Goal: Task Accomplishment & Management: Manage account settings

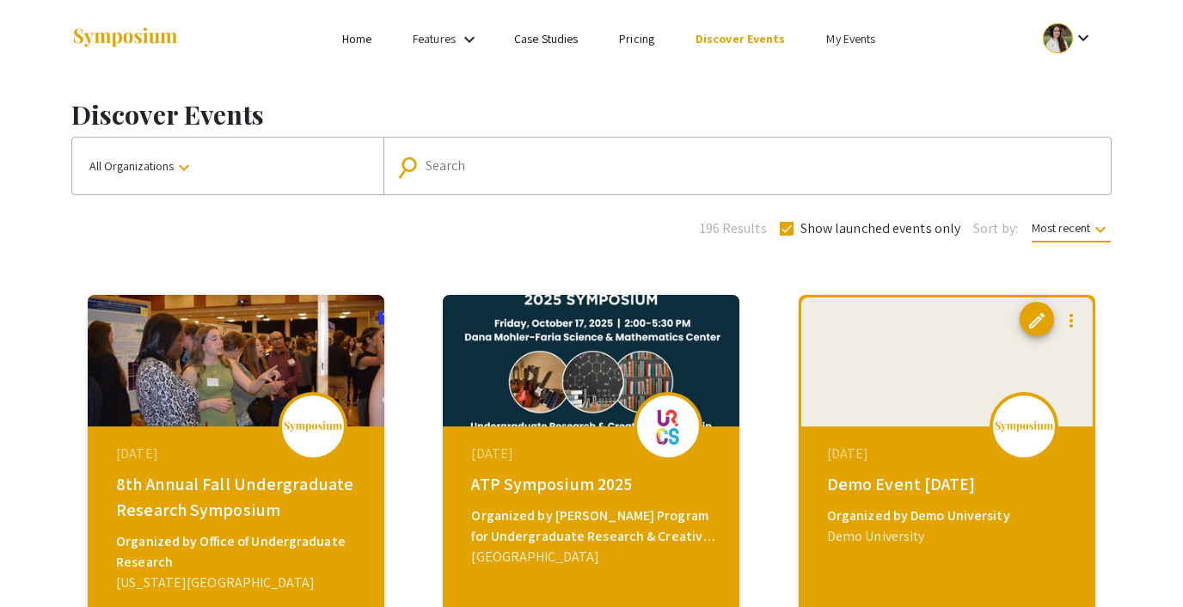
click at [843, 37] on link "My Events" at bounding box center [850, 38] width 49 height 15
click at [827, 71] on button "Events I've organized" at bounding box center [876, 76] width 147 height 41
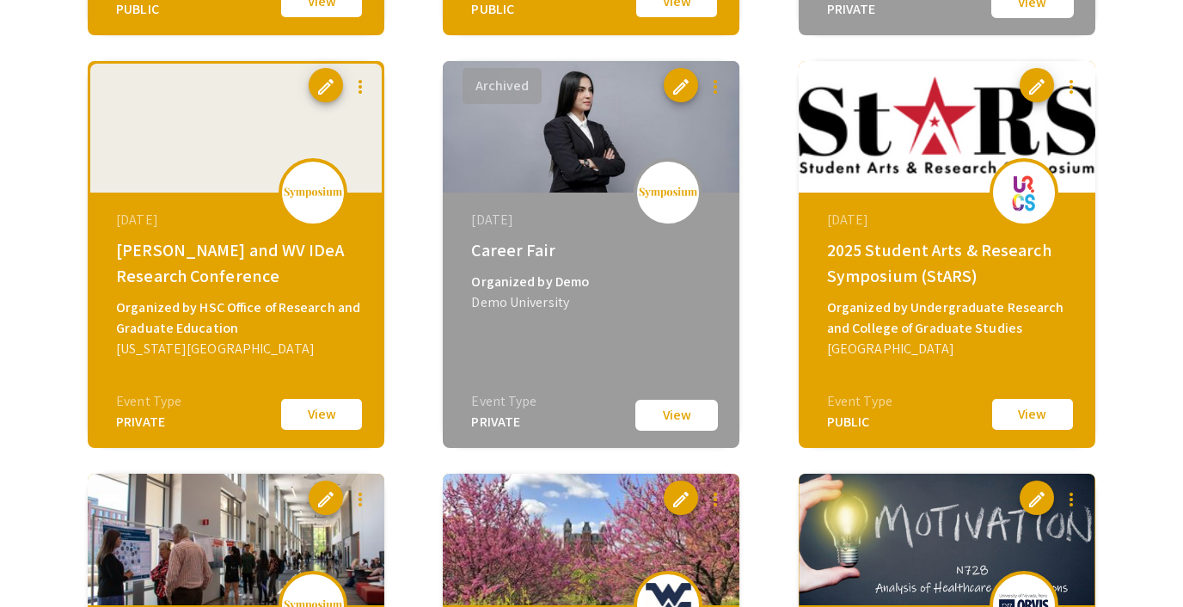
scroll to position [2221, 0]
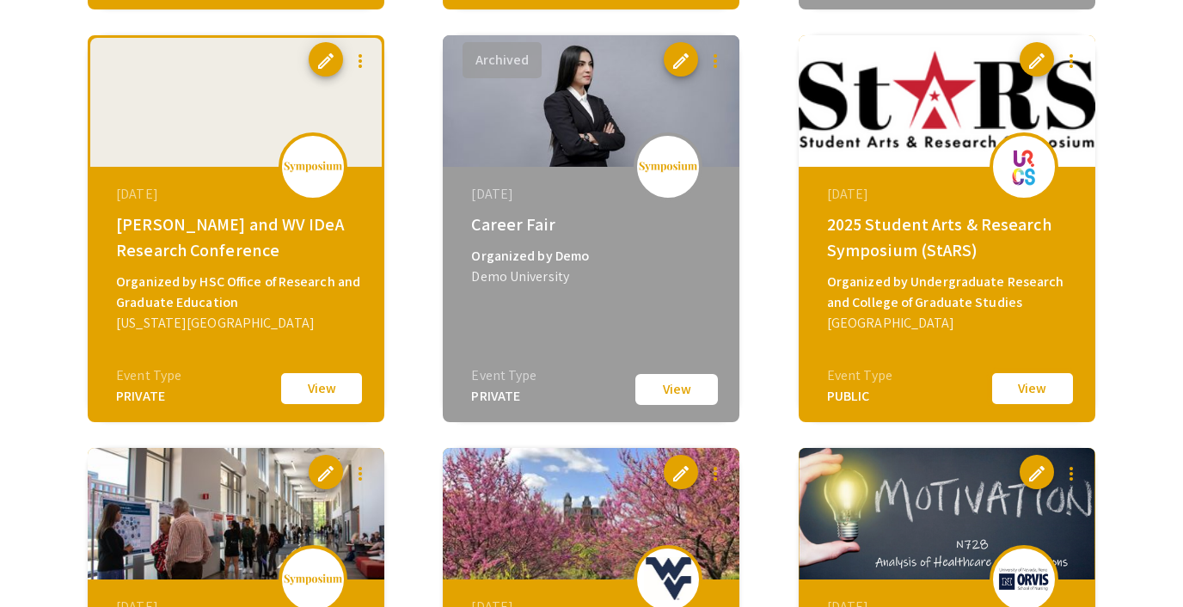
click at [1041, 380] on button "View" at bounding box center [1033, 389] width 86 height 36
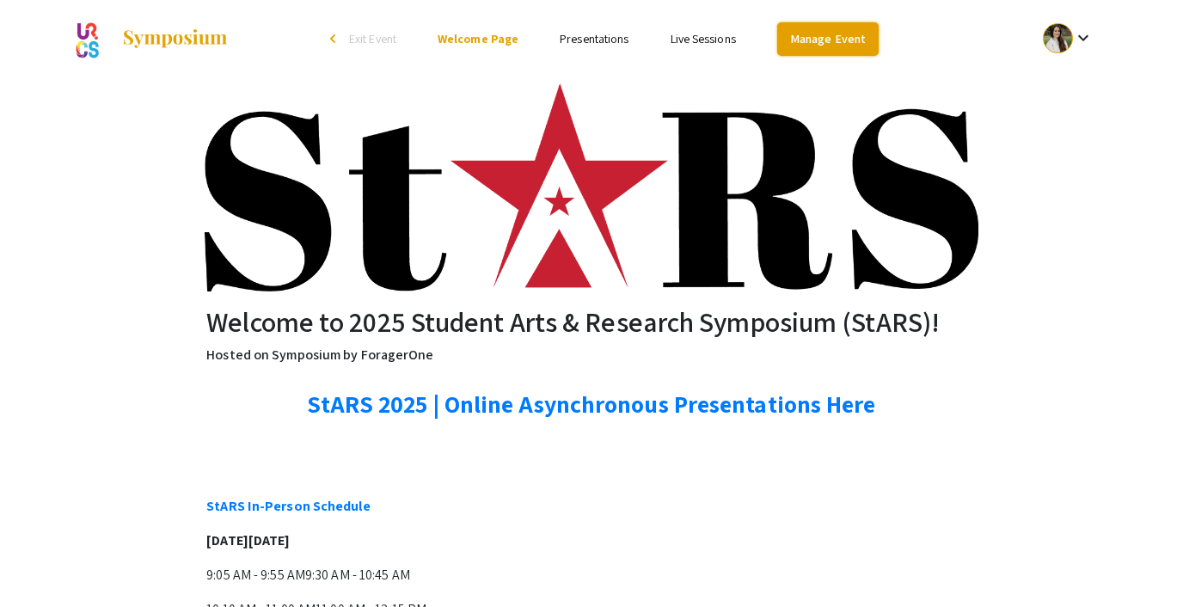
click at [840, 38] on link "Manage Event" at bounding box center [827, 39] width 101 height 34
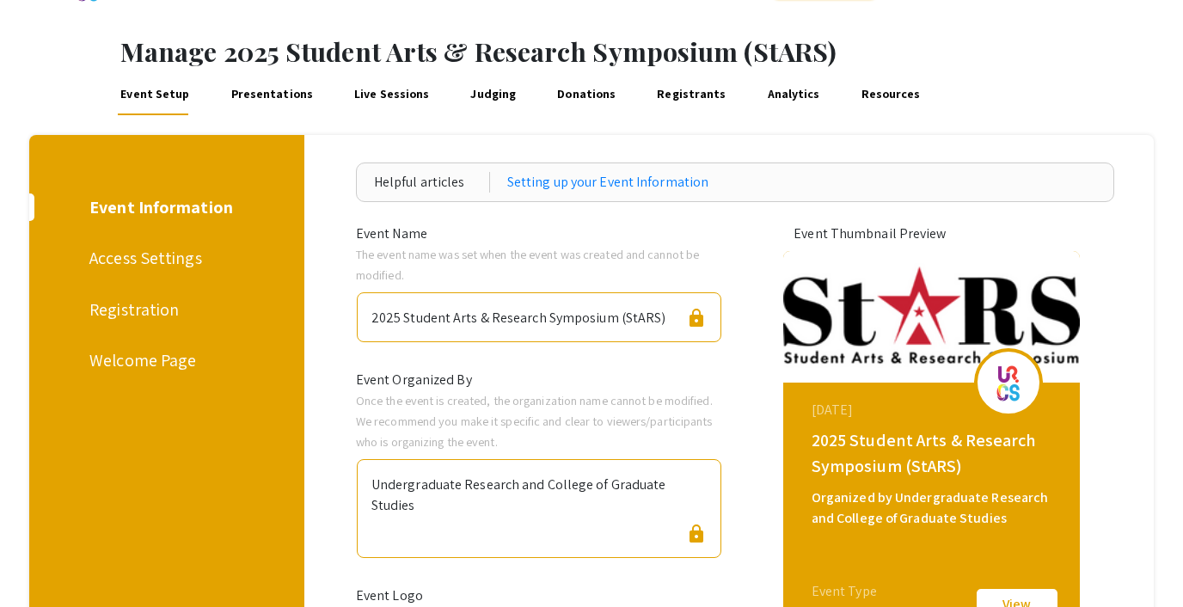
scroll to position [68, 0]
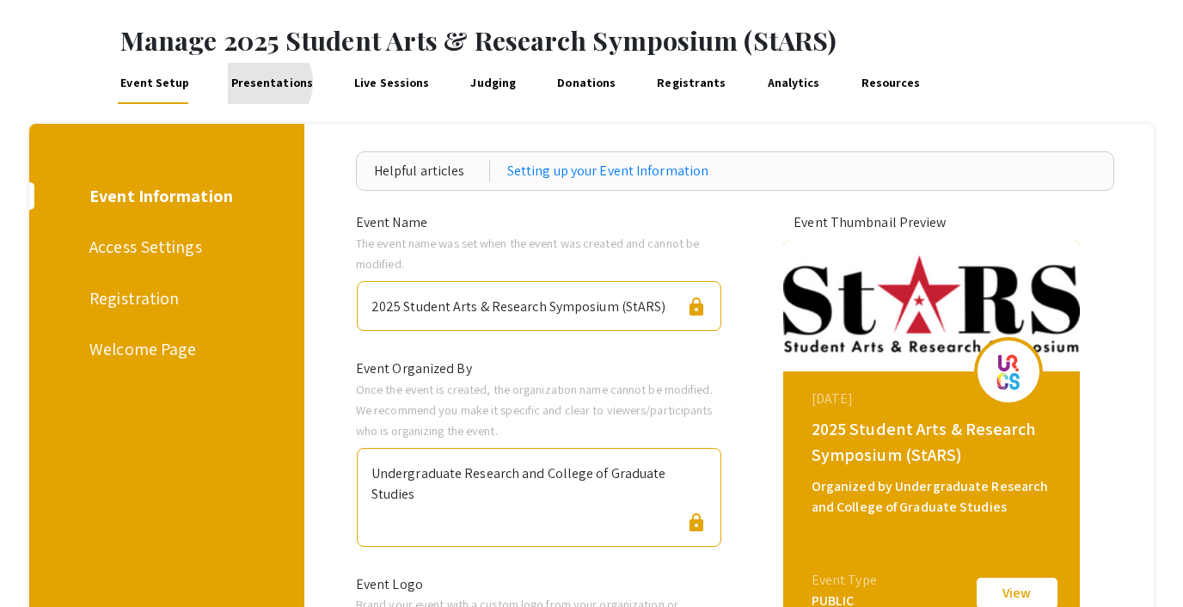
click at [258, 83] on link "Presentations" at bounding box center [272, 83] width 88 height 41
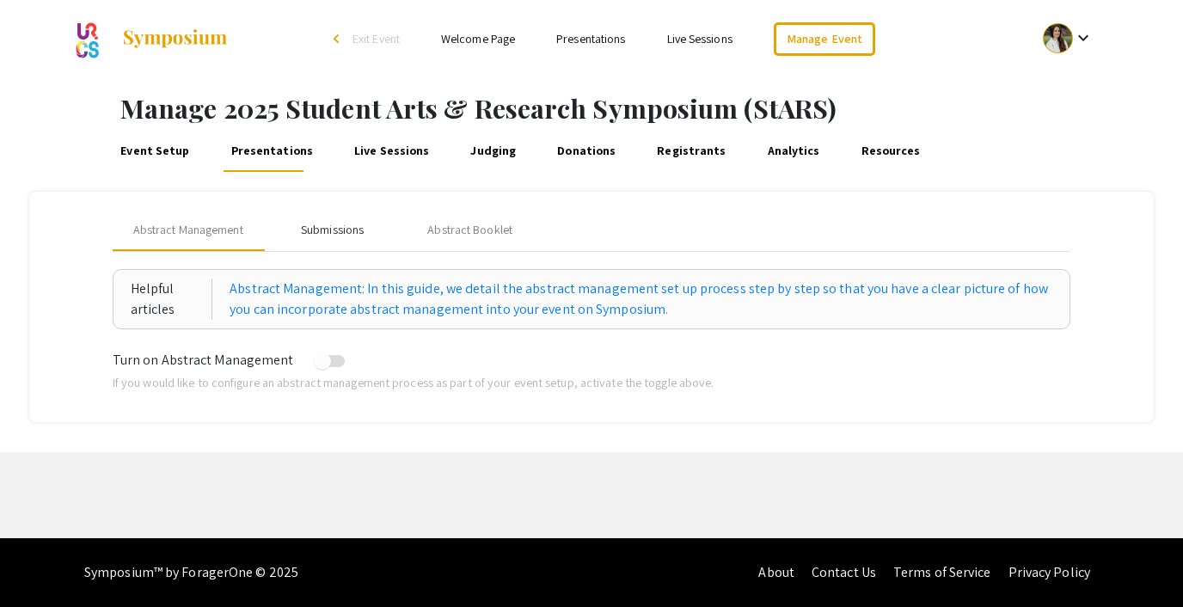
click at [304, 231] on div "Submissions" at bounding box center [332, 230] width 63 height 18
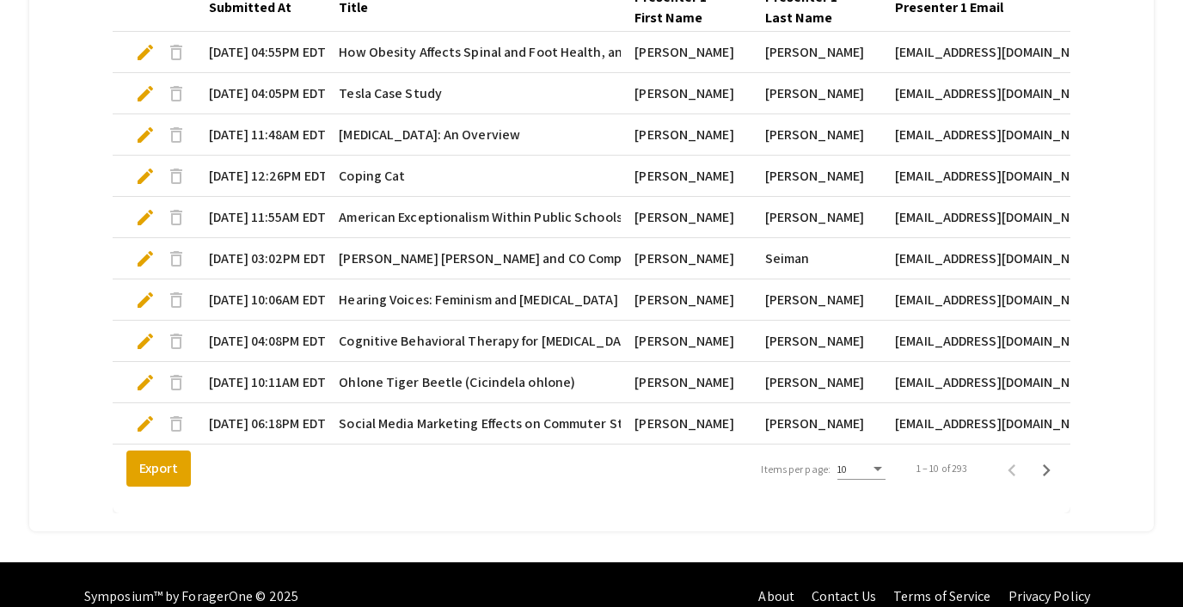
scroll to position [591, 0]
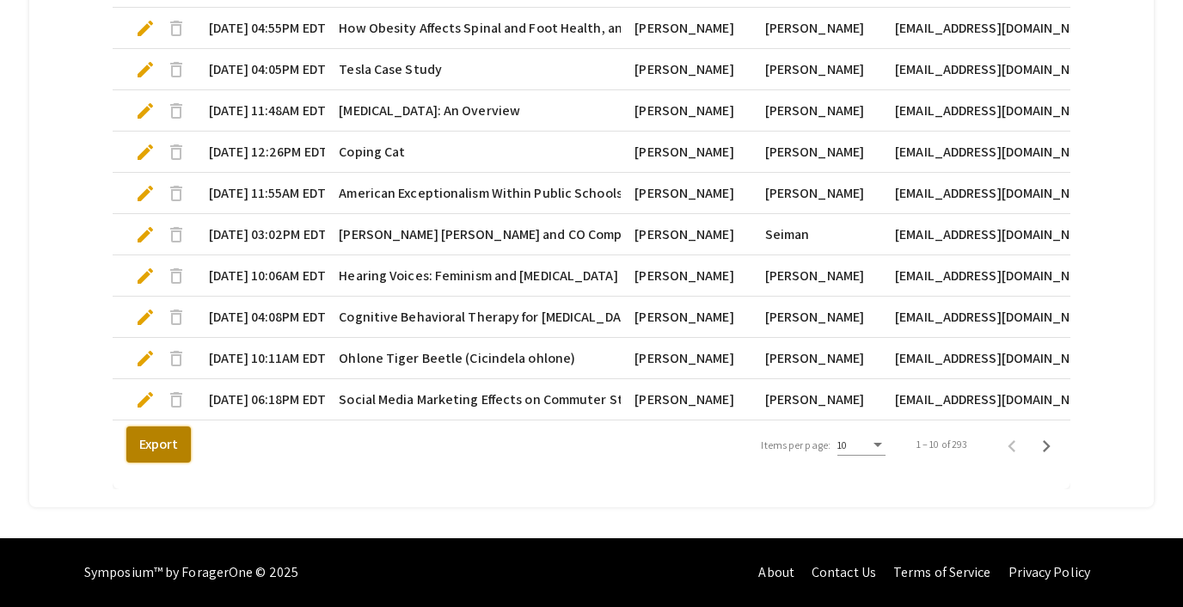
click at [158, 440] on button "Export" at bounding box center [158, 445] width 64 height 36
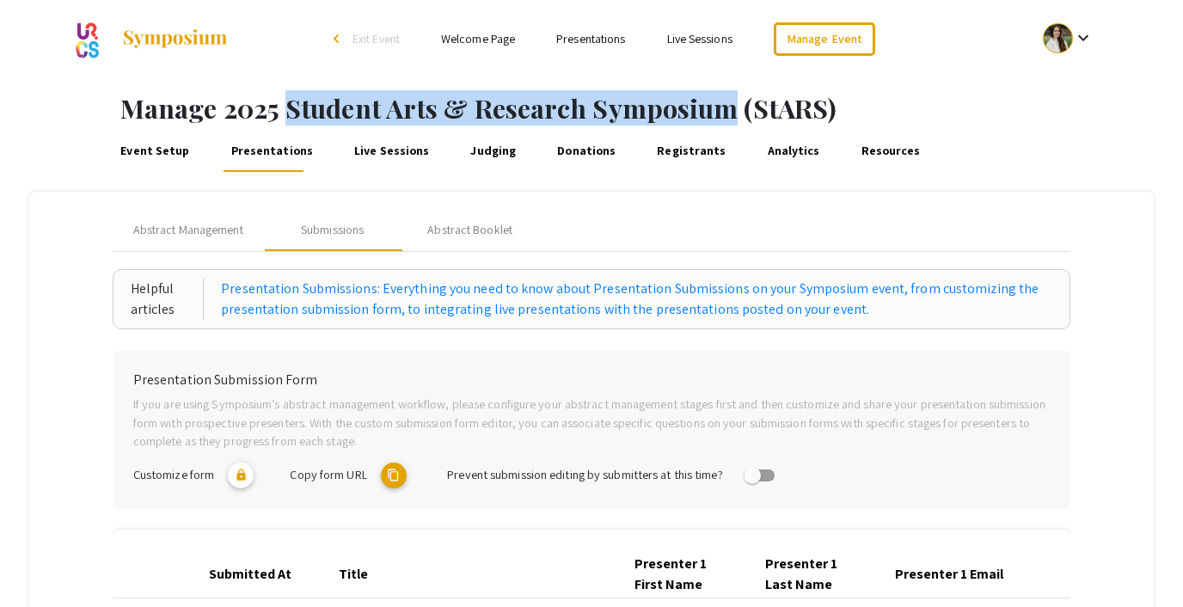
drag, startPoint x: 288, startPoint y: 103, endPoint x: 731, endPoint y: 117, distance: 443.1
click at [731, 117] on h1 "Manage 2025 Student Arts & Research Symposium (StARS)" at bounding box center [651, 108] width 1063 height 31
copy h1 "Student Arts & Research Symposium"
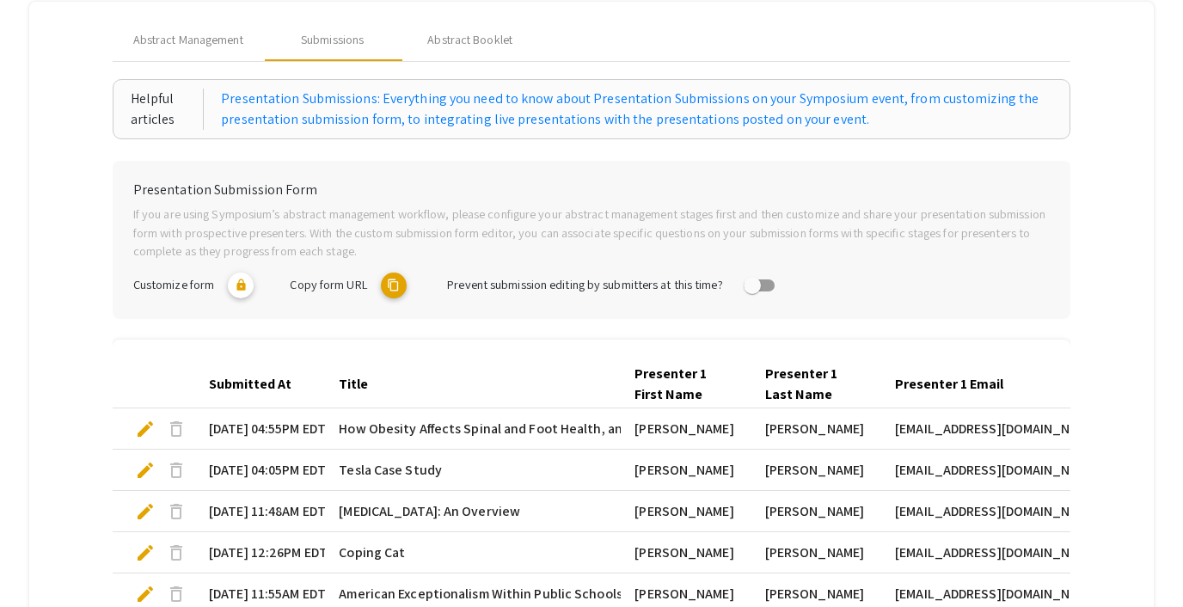
scroll to position [193, 0]
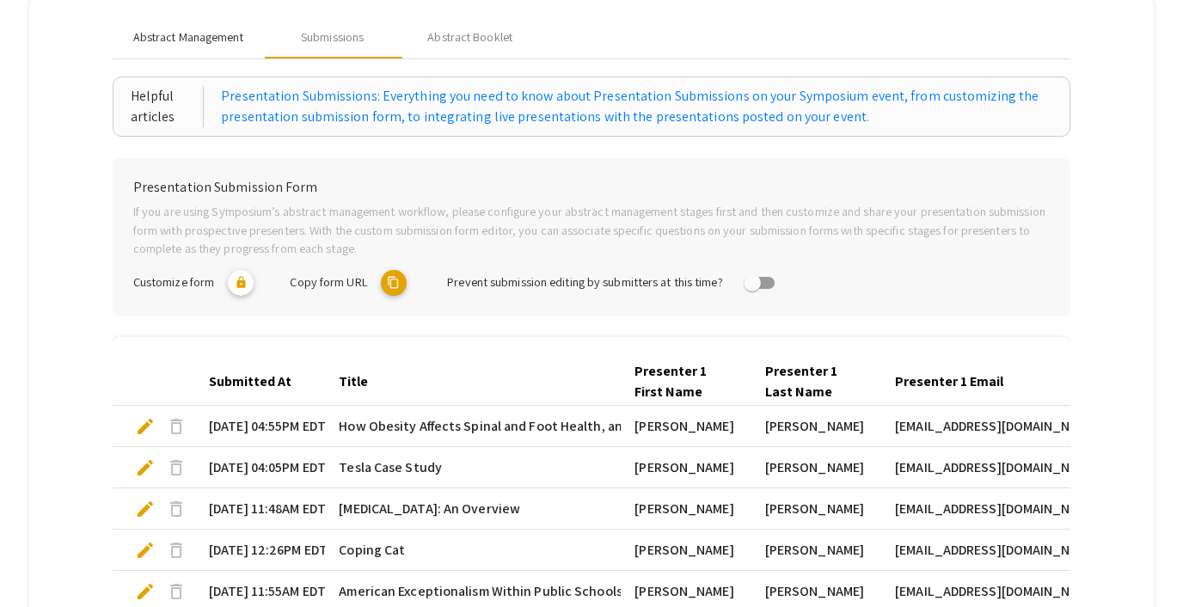
click at [162, 27] on div "Abstract Management" at bounding box center [188, 37] width 151 height 41
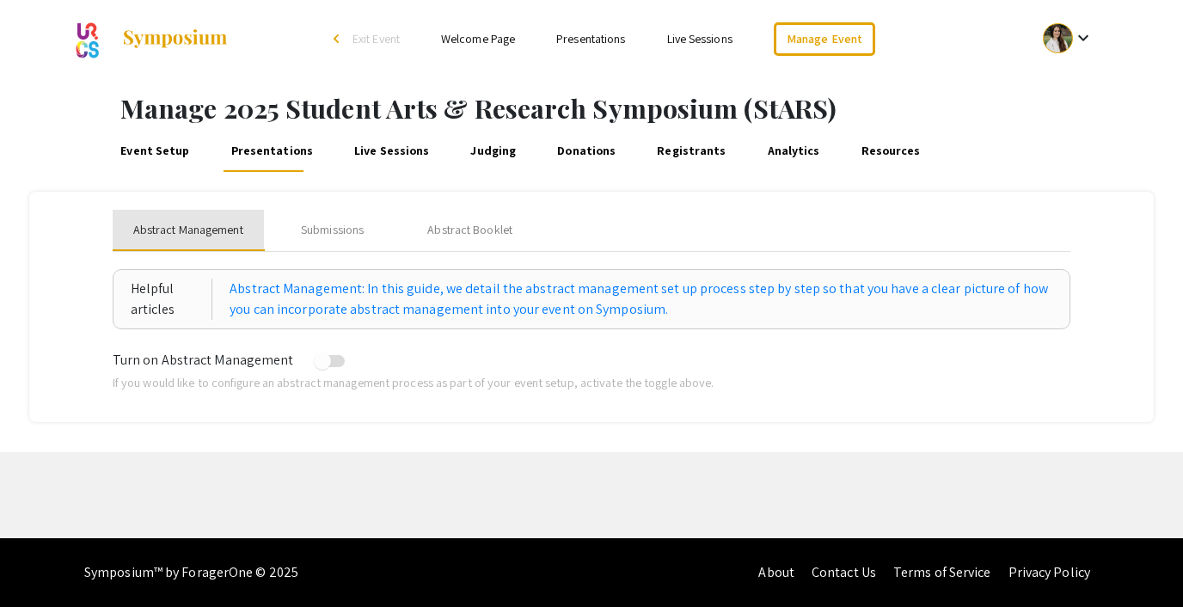
scroll to position [0, 0]
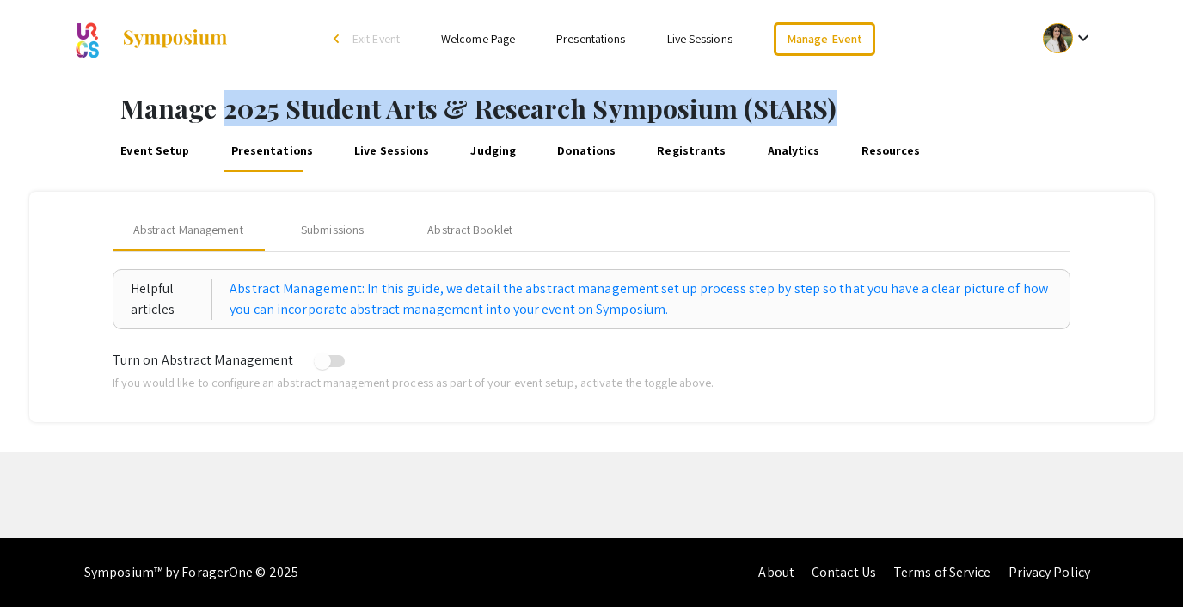
drag, startPoint x: 222, startPoint y: 110, endPoint x: 868, endPoint y: 100, distance: 645.9
click at [868, 100] on h1 "Manage 2025 Student Arts & Research Symposium (StARS)" at bounding box center [651, 108] width 1063 height 31
copy h1 "2025 Student Arts & Research Symposium (StARS)"
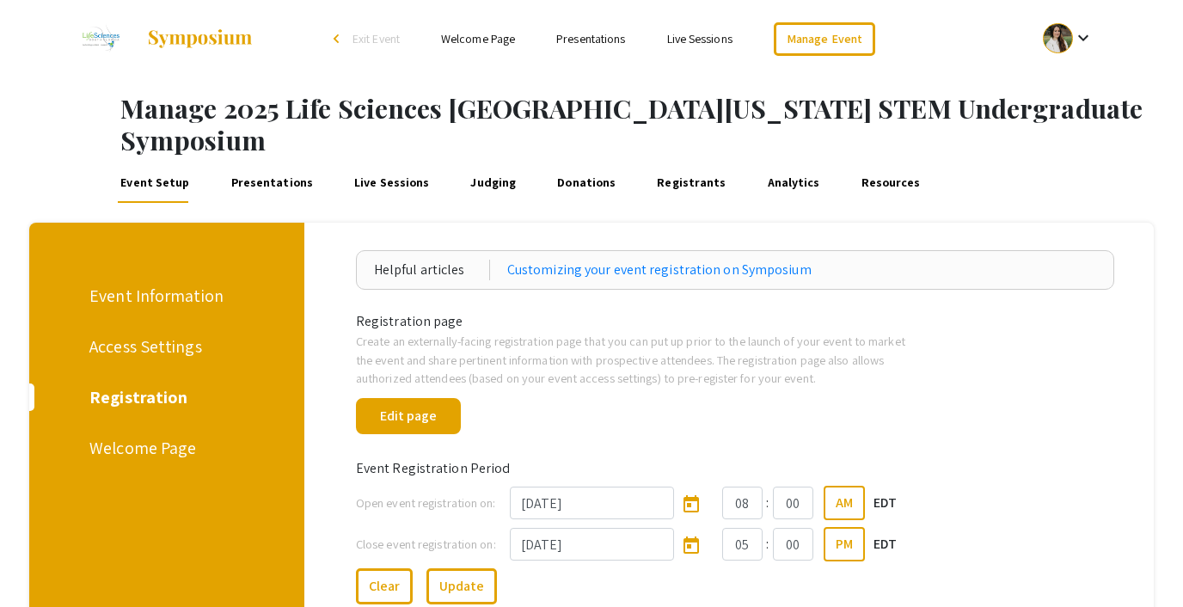
click at [277, 162] on link "Presentations" at bounding box center [272, 182] width 88 height 41
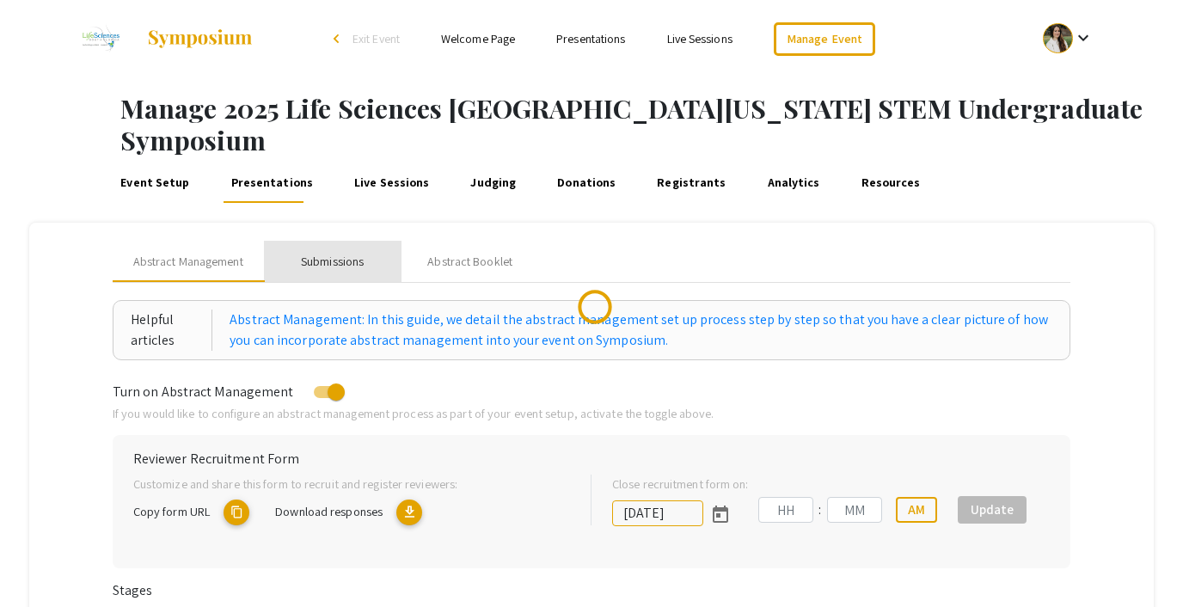
click at [345, 253] on div "Submissions" at bounding box center [332, 262] width 63 height 18
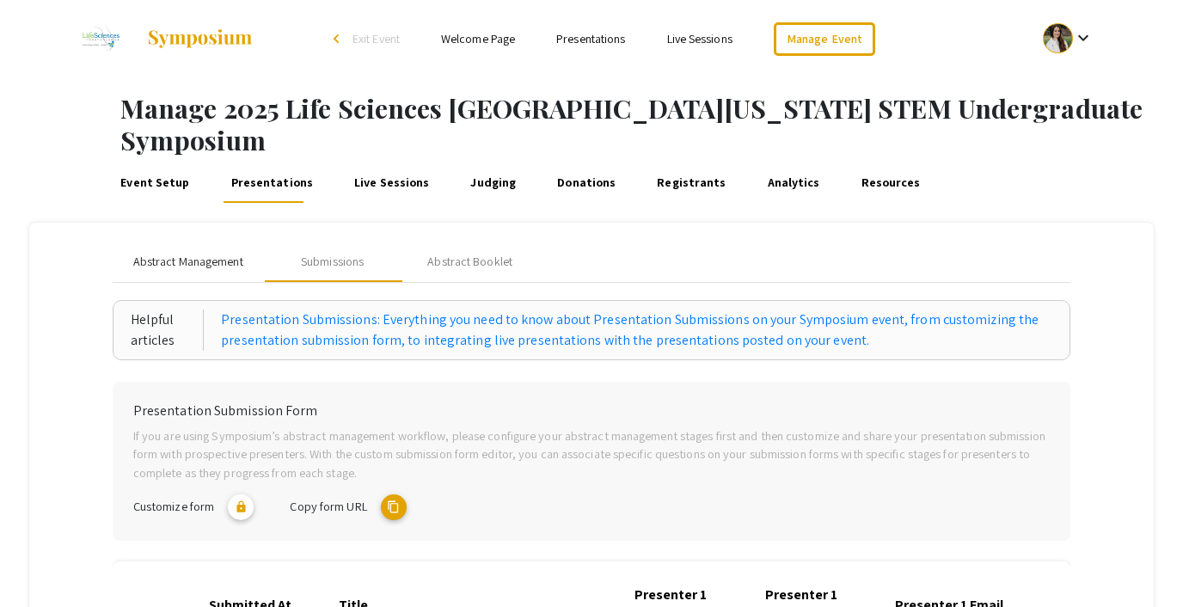
click at [189, 253] on span "Abstract Management" at bounding box center [188, 262] width 110 height 18
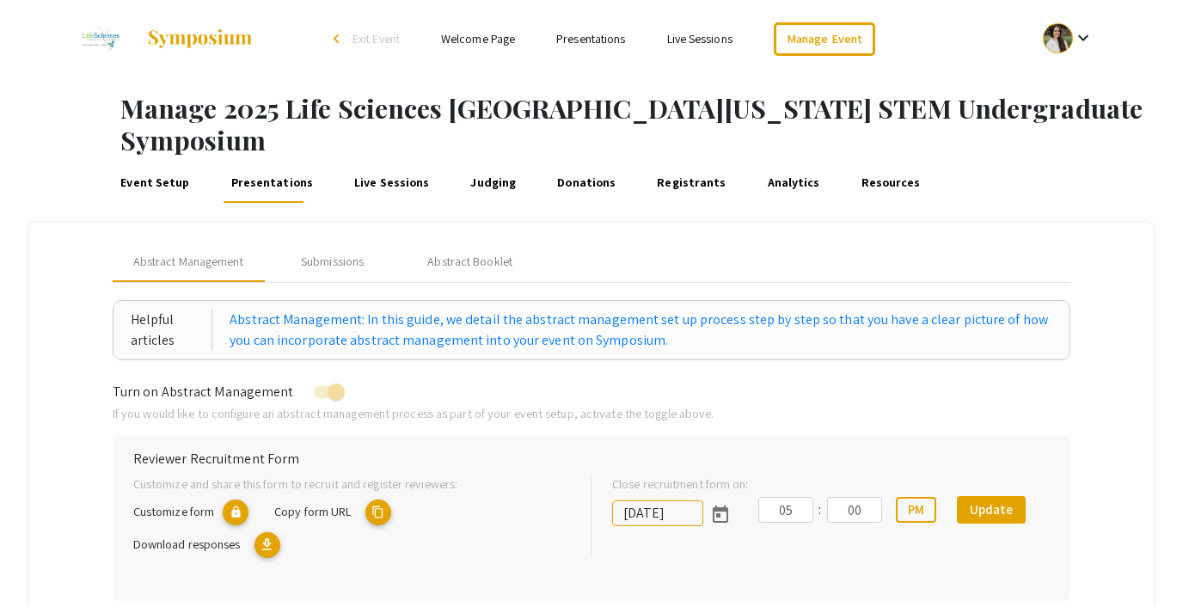
click at [150, 162] on link "Event Setup" at bounding box center [155, 182] width 75 height 41
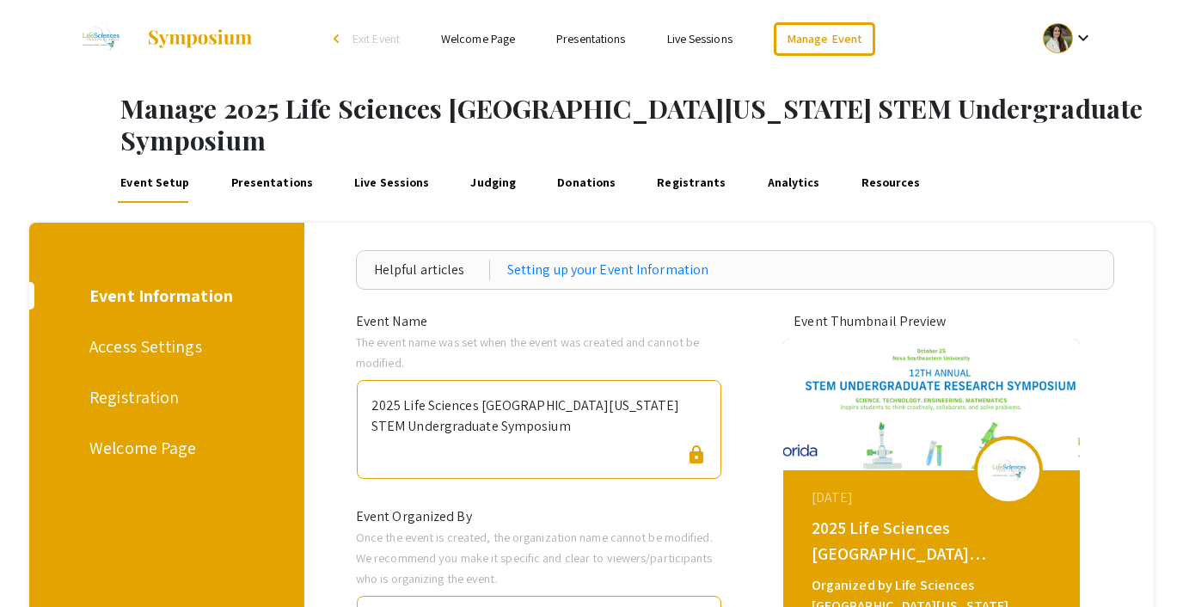
click at [120, 384] on div "Registration" at bounding box center [163, 397] width 149 height 26
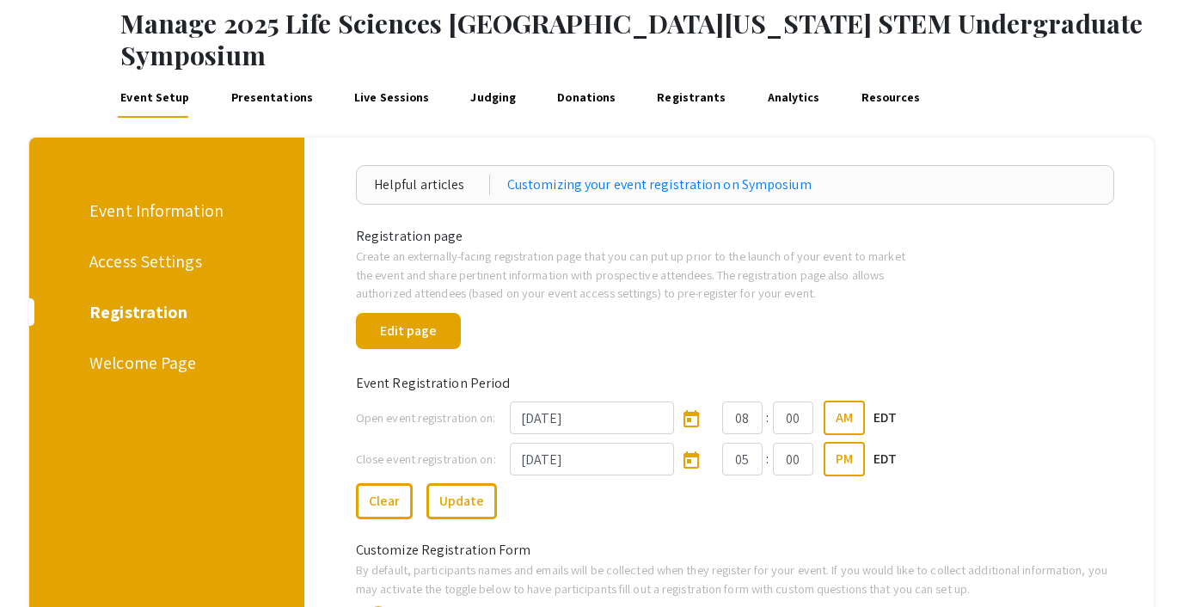
scroll to position [84, 0]
